Goal: Transaction & Acquisition: Purchase product/service

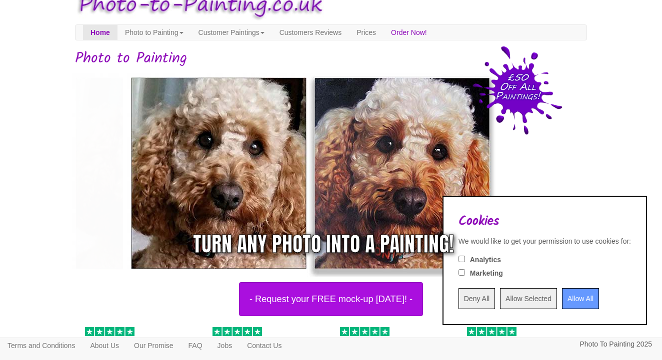
scroll to position [33, 0]
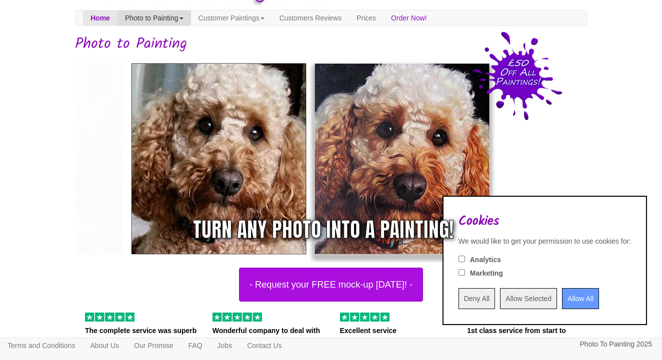
click at [174, 18] on link "Photo to Painting" at bounding box center [153, 17] width 73 height 15
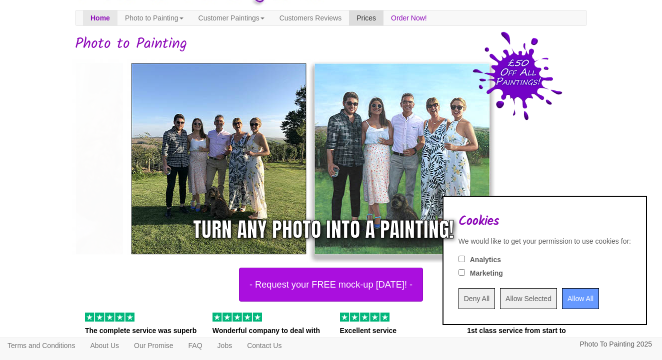
click at [383, 20] on link "Prices" at bounding box center [366, 17] width 34 height 15
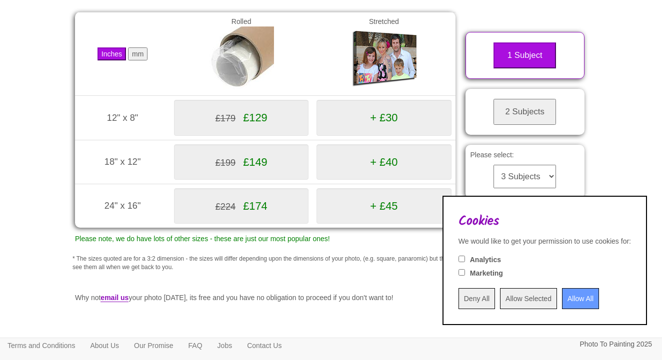
scroll to position [157, 0]
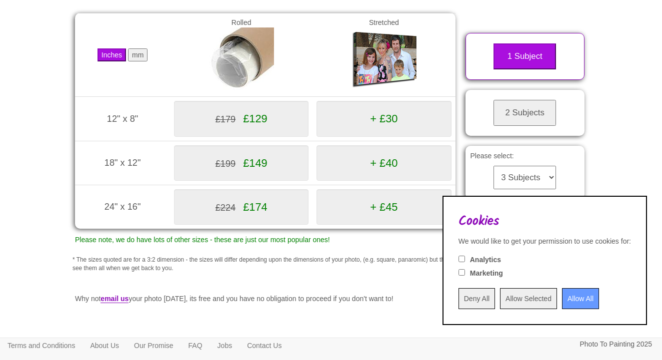
click at [576, 305] on input "Allow All" at bounding box center [580, 298] width 37 height 21
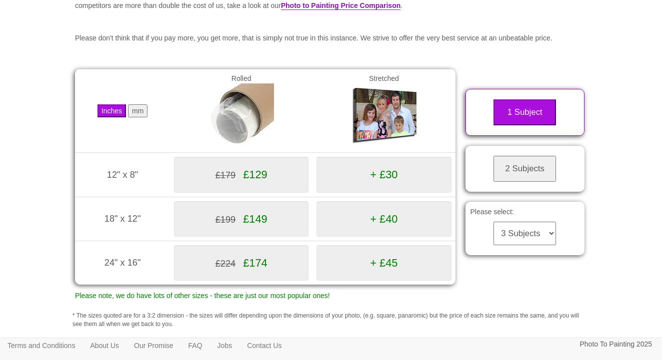
scroll to position [100, 0]
click at [519, 170] on button "2 Subjects" at bounding box center [524, 169] width 62 height 26
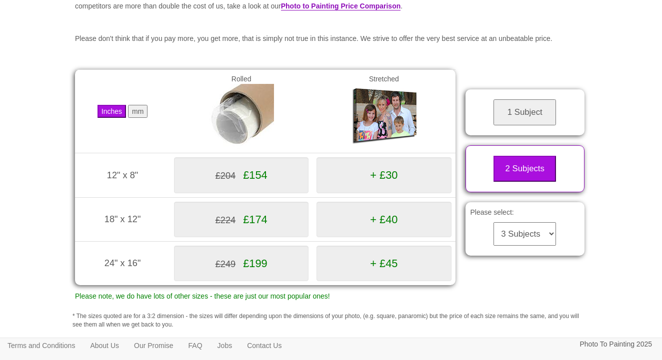
click at [135, 118] on button "mm" at bounding box center [137, 111] width 19 height 13
click at [109, 118] on button "Inches" at bounding box center [111, 111] width 28 height 13
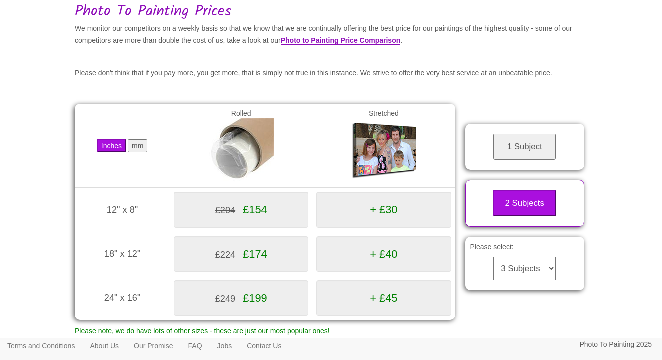
scroll to position [67, 0]
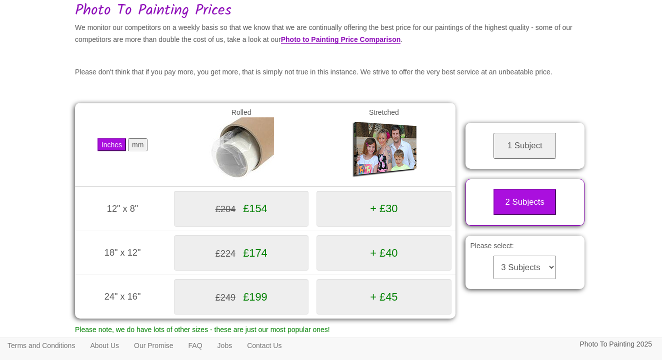
click at [380, 215] on span "+ £30" at bounding box center [383, 208] width 27 height 12
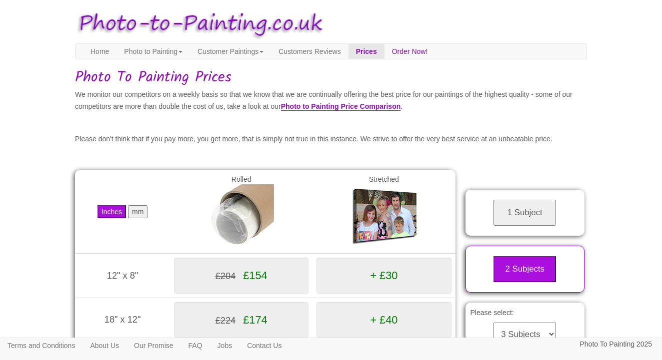
scroll to position [0, 0]
click at [233, 55] on link "Customer Paintings" at bounding box center [230, 51] width 81 height 15
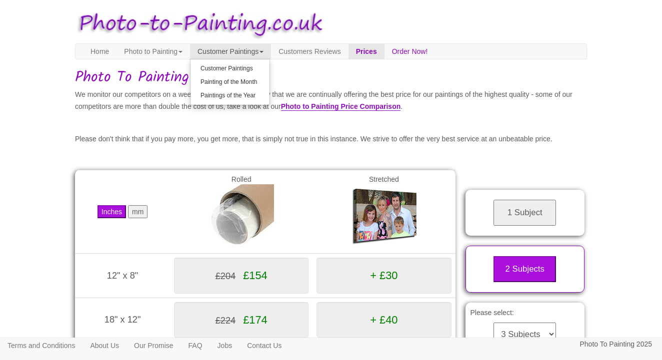
click at [233, 55] on link "Customer Paintings" at bounding box center [230, 51] width 81 height 15
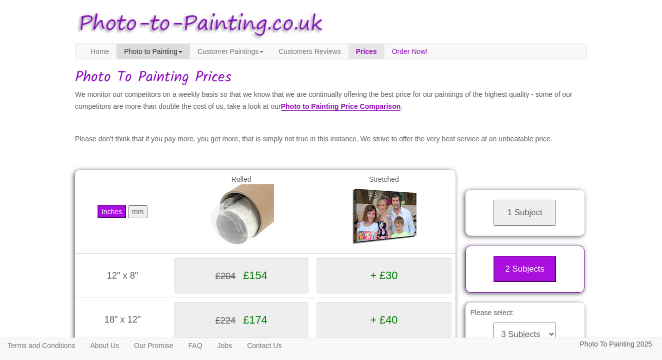
click at [190, 56] on link "Photo to Painting" at bounding box center [152, 51] width 73 height 15
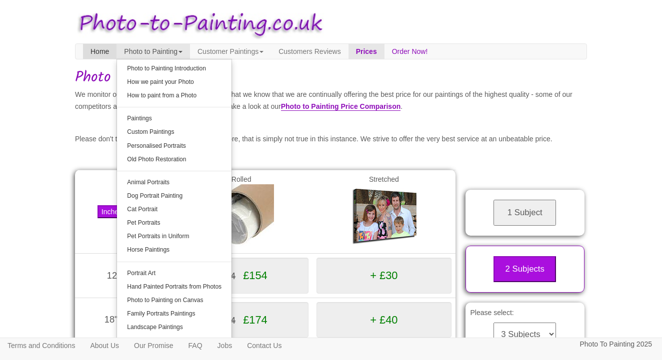
click at [105, 48] on link "Home" at bounding box center [99, 51] width 33 height 15
